Goal: Task Accomplishment & Management: Manage account settings

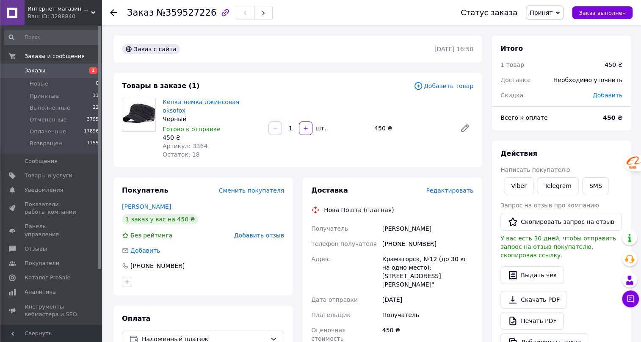
click at [462, 187] on span "Редактировать" at bounding box center [449, 190] width 47 height 7
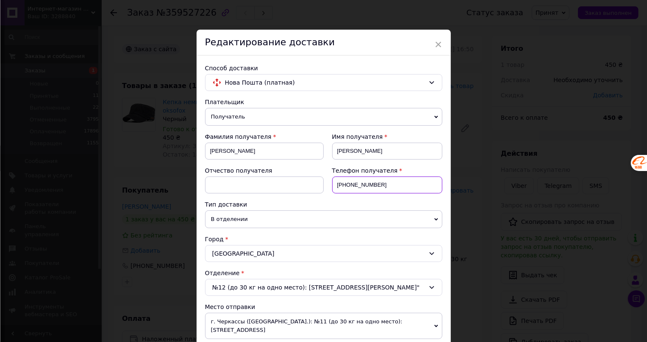
click at [351, 183] on input "[PHONE_NUMBER]" at bounding box center [387, 185] width 110 height 17
click at [401, 184] on input "+380665047314" at bounding box center [387, 185] width 110 height 17
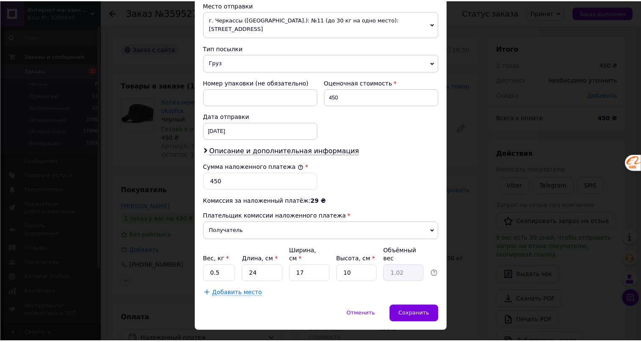
scroll to position [302, 0]
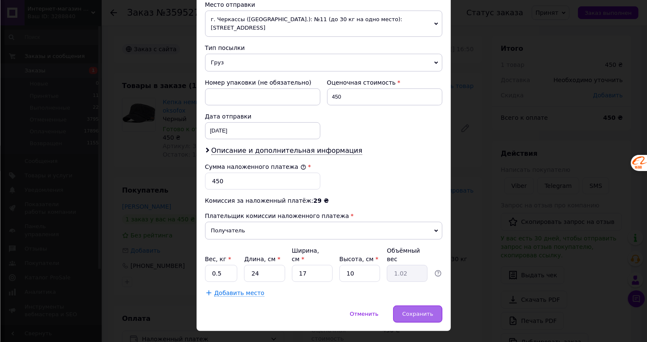
type input "+380665047314"
click at [417, 311] on span "Сохранить" at bounding box center [417, 314] width 31 height 6
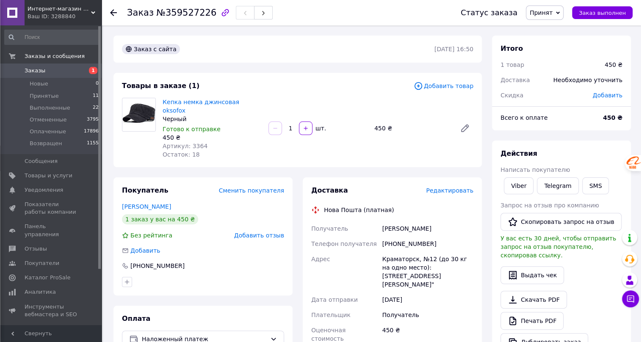
click at [113, 11] on icon at bounding box center [113, 12] width 7 height 7
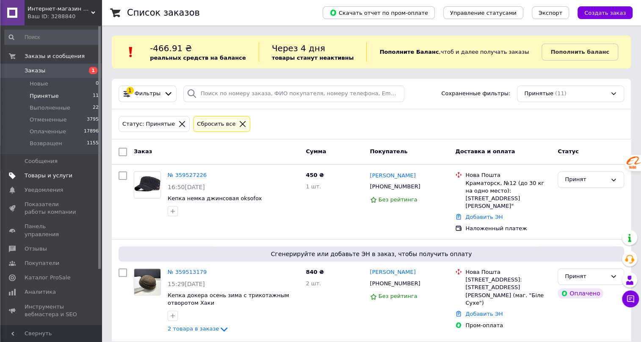
click at [35, 175] on span "Товары и услуги" at bounding box center [49, 176] width 48 height 8
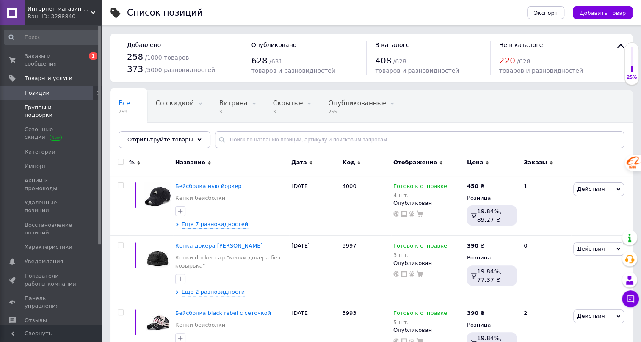
click at [39, 104] on span "Группы и подборки" at bounding box center [52, 111] width 54 height 15
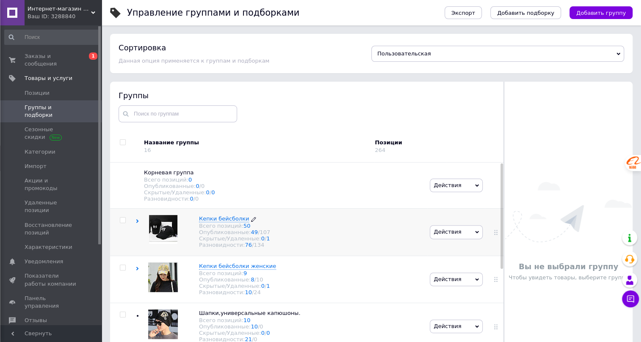
click at [225, 220] on span "Кепки бейсболки" at bounding box center [224, 219] width 50 height 6
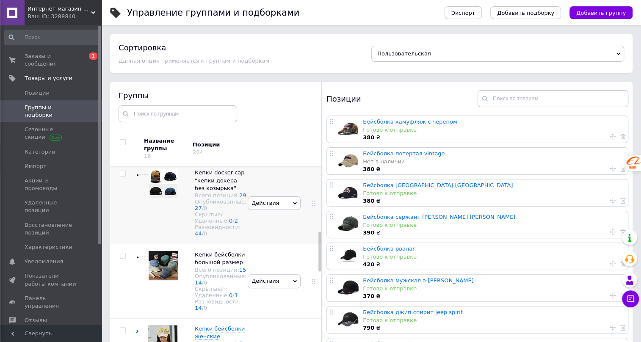
scroll to position [346, 0]
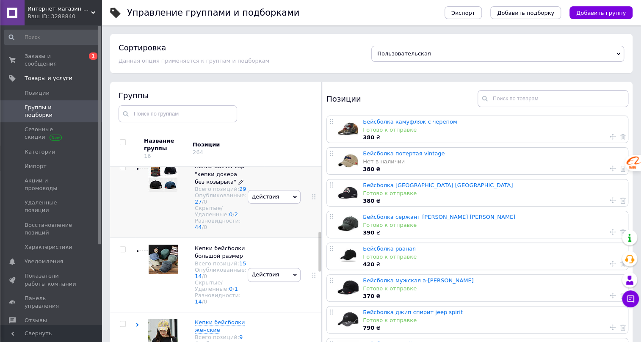
click at [216, 185] on span "Кепки docker cap "кепки докера без козырька"" at bounding box center [220, 174] width 50 height 22
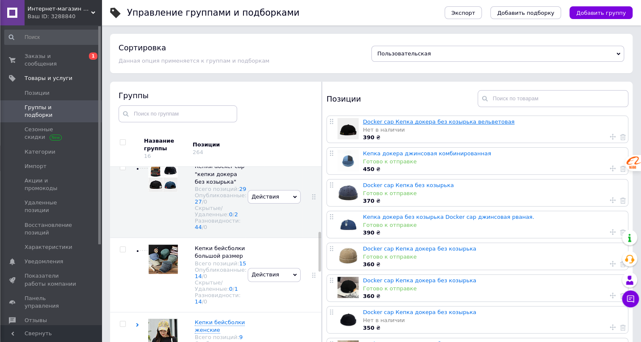
click at [387, 124] on link "Docker cap Кепка докера без козырька вельветовая" at bounding box center [439, 122] width 152 height 6
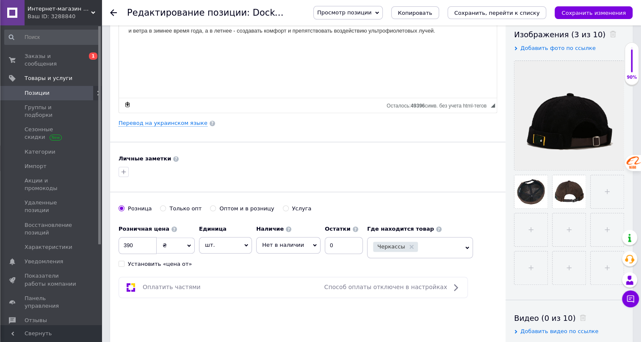
scroll to position [154, 0]
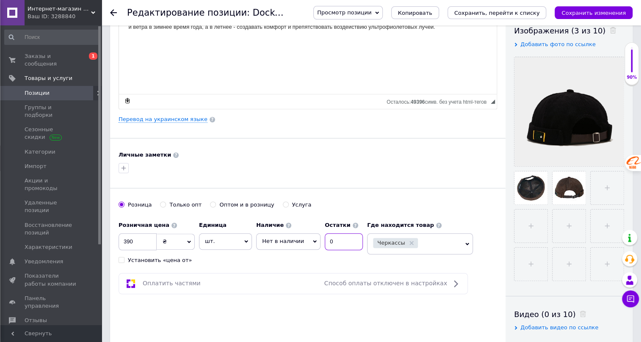
click at [340, 238] on input "0" at bounding box center [344, 241] width 38 height 17
type input "2"
click at [313, 241] on icon at bounding box center [315, 242] width 4 height 3
click at [288, 282] on li "Готово к отправке" at bounding box center [289, 283] width 64 height 12
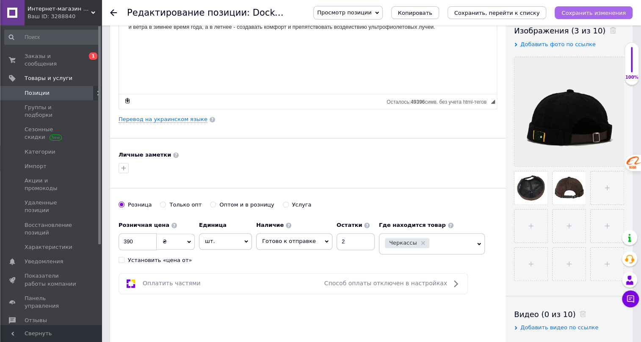
click at [596, 13] on icon "Сохранить изменения" at bounding box center [594, 13] width 64 height 6
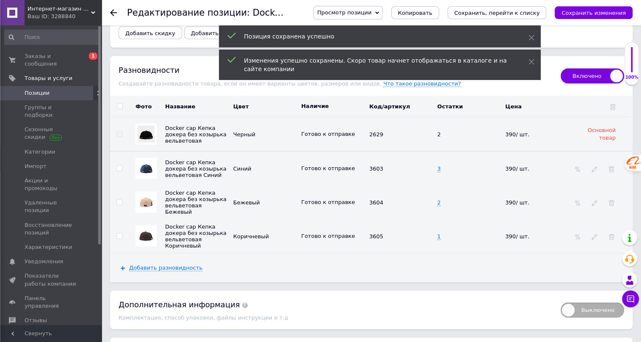
scroll to position [1001, 0]
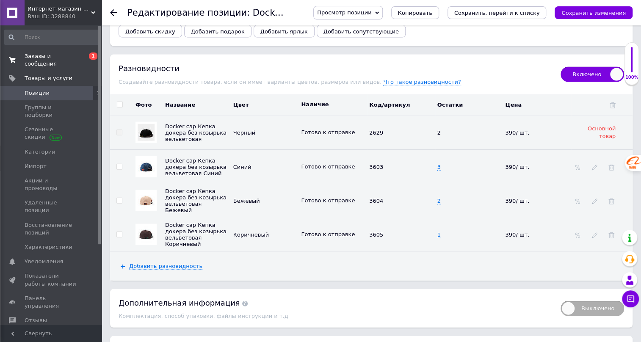
click at [49, 54] on span "Заказы и сообщения" at bounding box center [52, 60] width 54 height 15
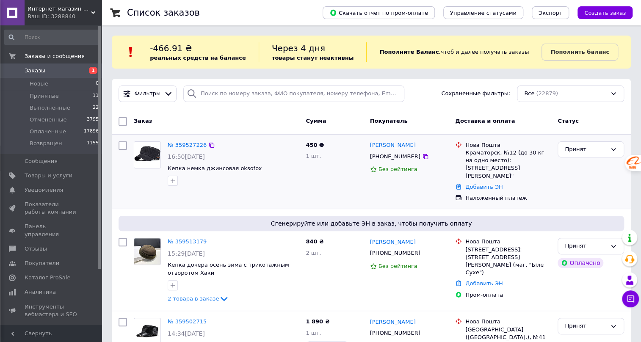
click at [155, 152] on img at bounding box center [147, 155] width 26 height 26
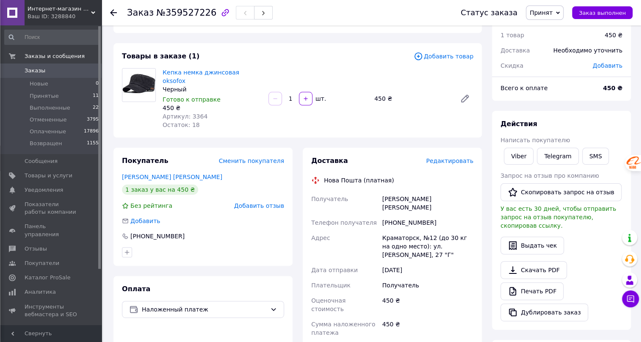
scroll to position [77, 0]
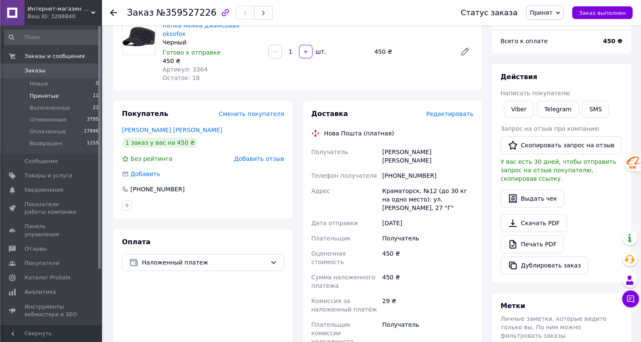
click at [36, 94] on span "Принятые" at bounding box center [44, 96] width 29 height 8
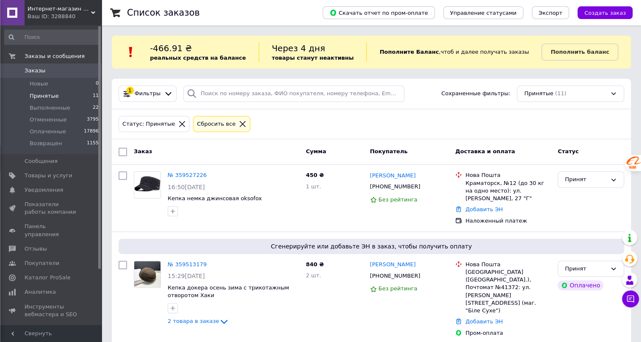
click at [239, 121] on icon at bounding box center [243, 124] width 8 height 8
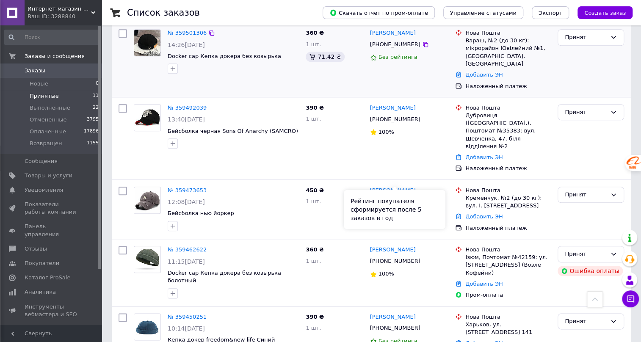
scroll to position [385, 0]
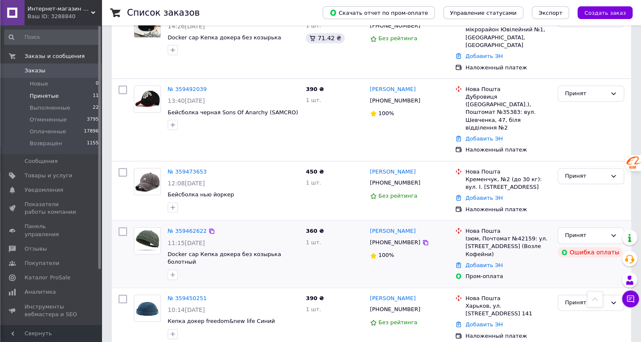
click at [149, 228] on img at bounding box center [147, 241] width 26 height 26
